Goal: Information Seeking & Learning: Learn about a topic

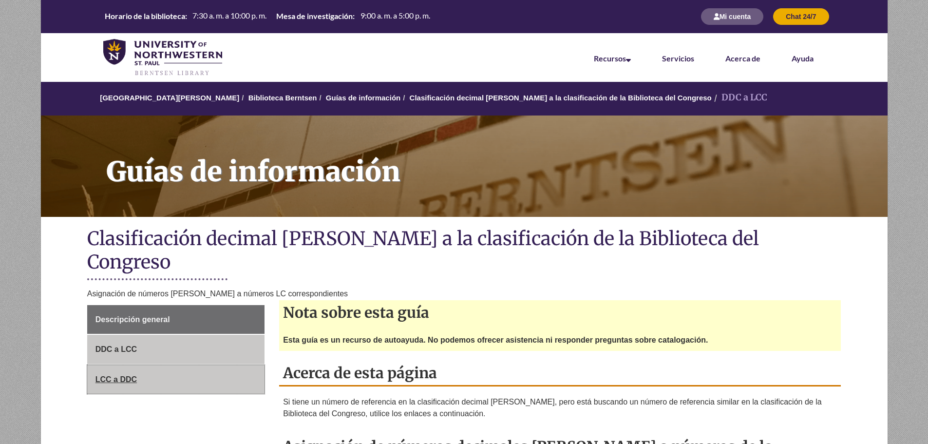
click at [128, 375] on font "LCC a DDC" at bounding box center [115, 379] width 41 height 8
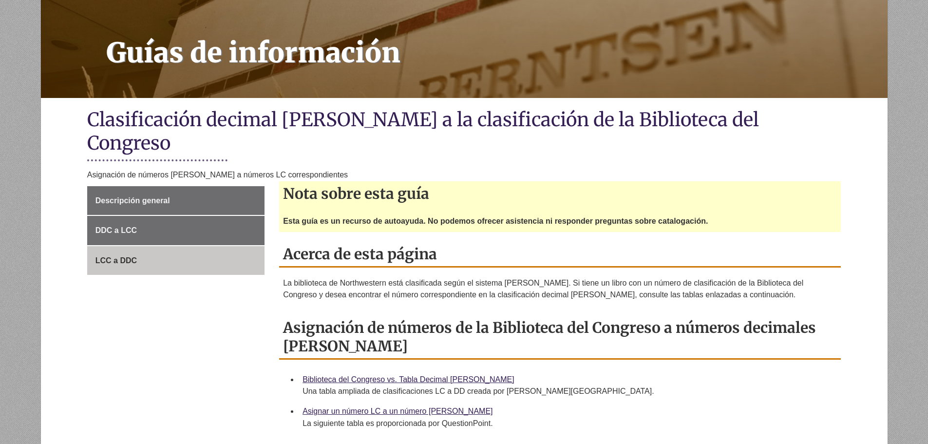
scroll to position [146, 0]
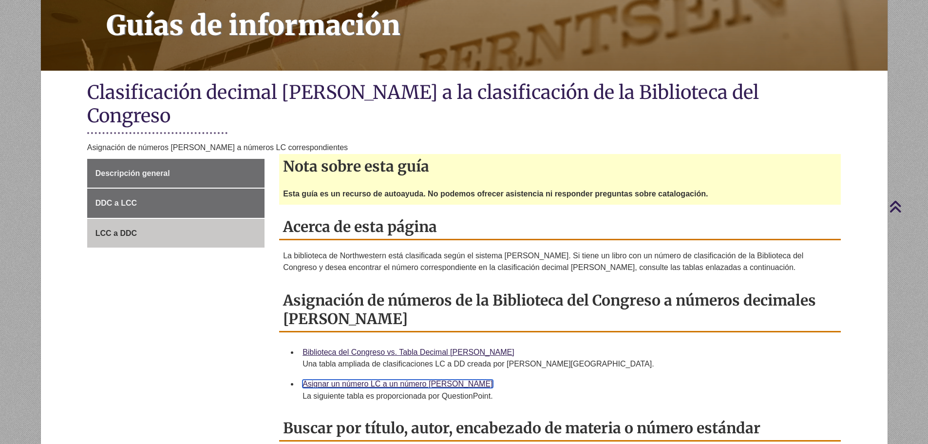
click at [428, 379] on font "Asignar un número LC a un número Dewey" at bounding box center [397, 383] width 190 height 8
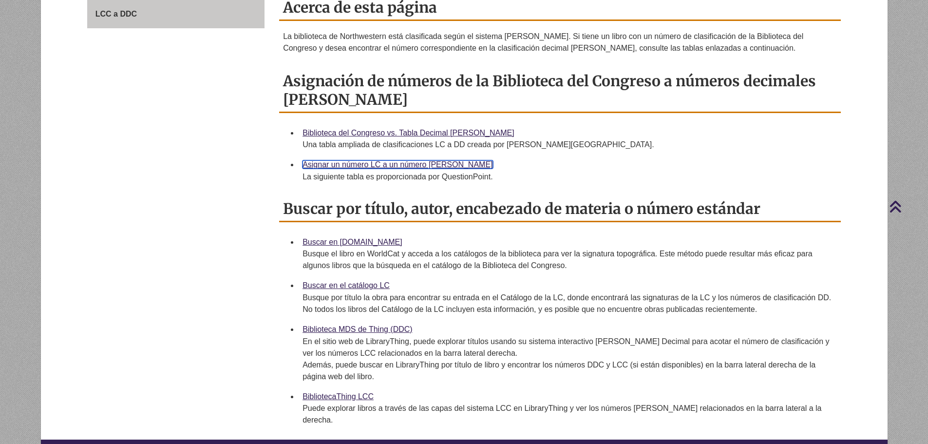
scroll to position [390, 0]
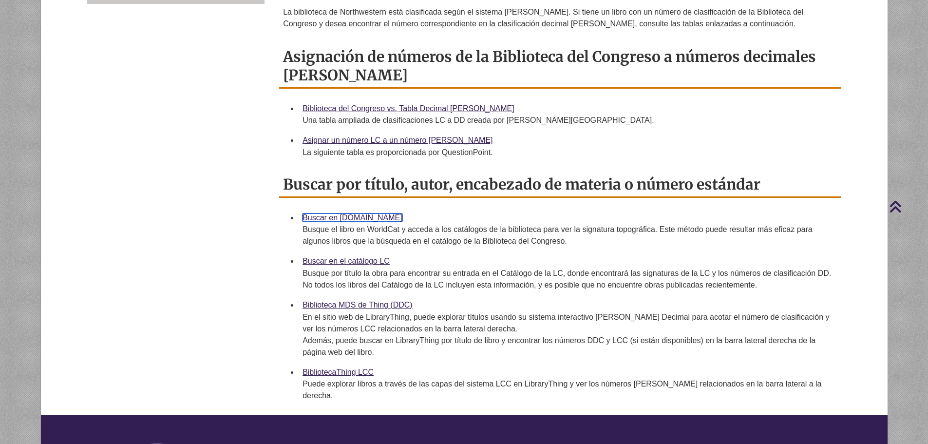
click at [354, 213] on font "Buscar en [DOMAIN_NAME]" at bounding box center [352, 217] width 100 height 8
click at [360, 213] on font "Buscar en [DOMAIN_NAME]" at bounding box center [352, 217] width 100 height 8
click at [324, 257] on font "Buscar en el catálogo LC" at bounding box center [345, 261] width 87 height 8
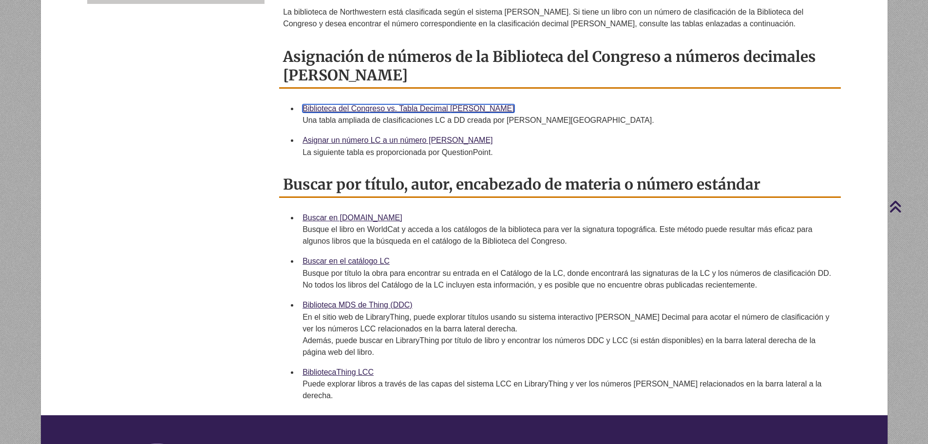
click at [390, 104] on font "Biblioteca del Congreso vs. Tabla Decimal Dewey" at bounding box center [408, 108] width 212 height 8
